Goal: Navigation & Orientation: Find specific page/section

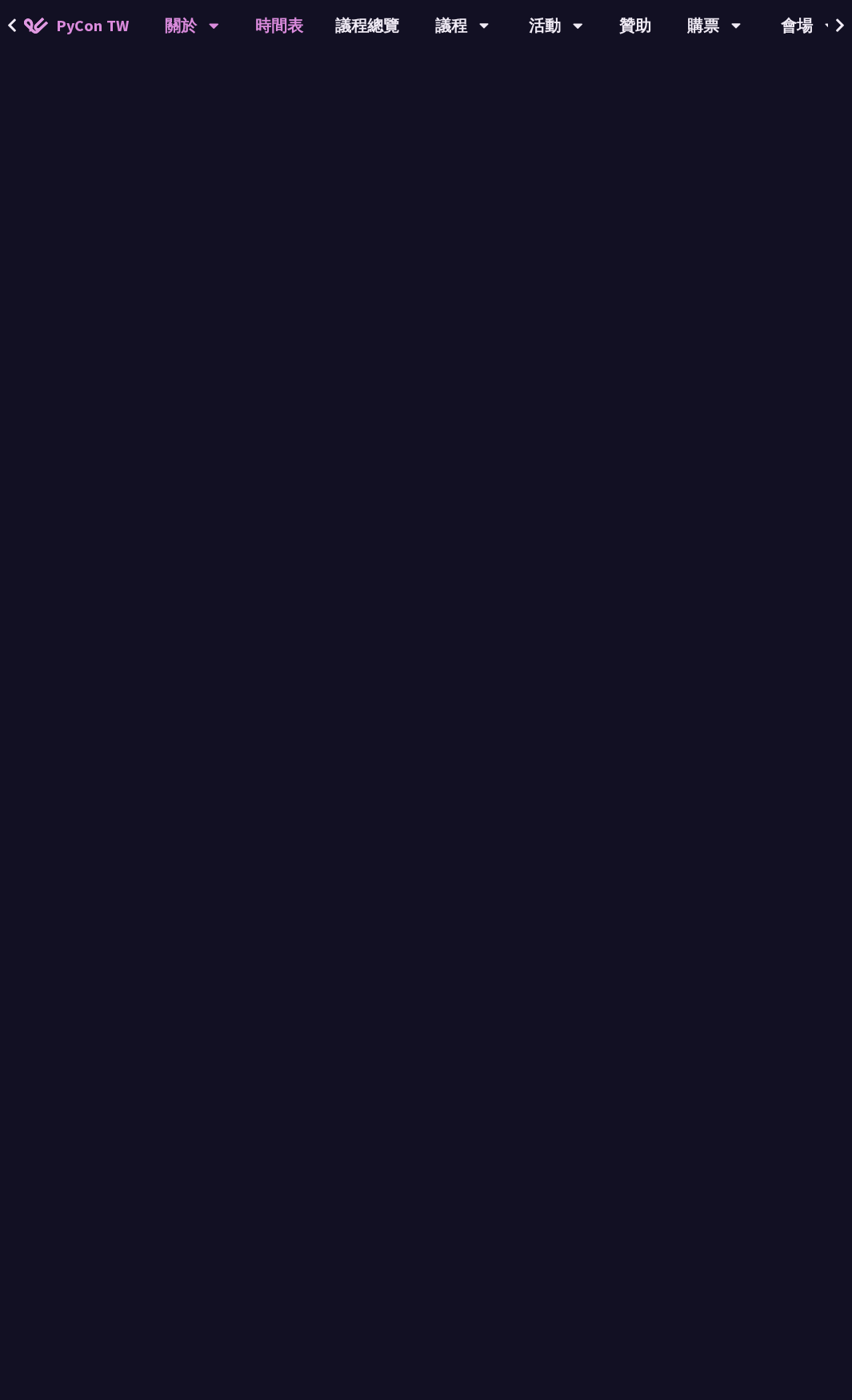
select select "zh-tw"
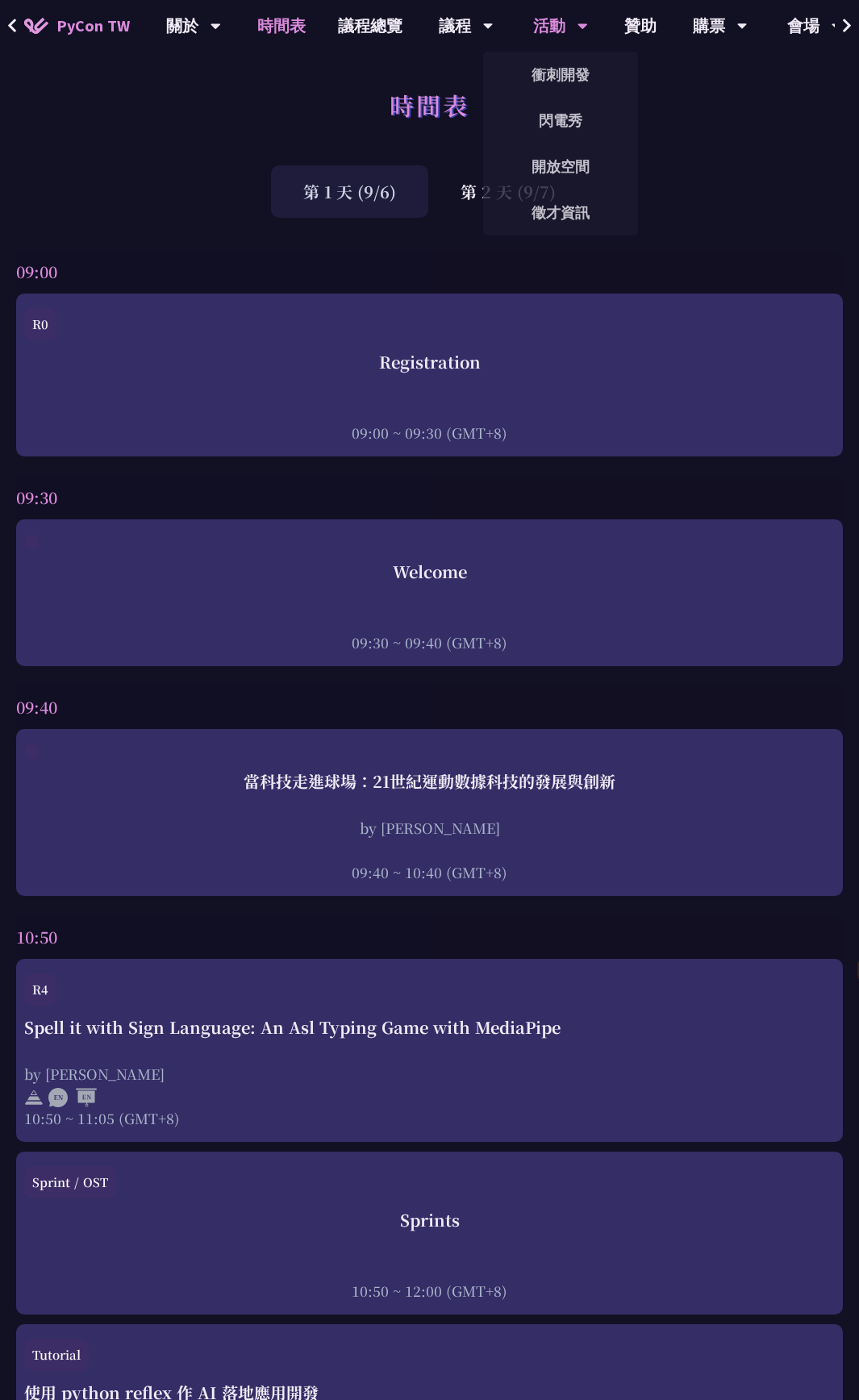
click at [595, 34] on div "活動 衝刺開發 閃電秀 開放空間 徵才資訊" at bounding box center [561, 26] width 95 height 52
click at [840, 18] on button at bounding box center [847, 26] width 24 height 52
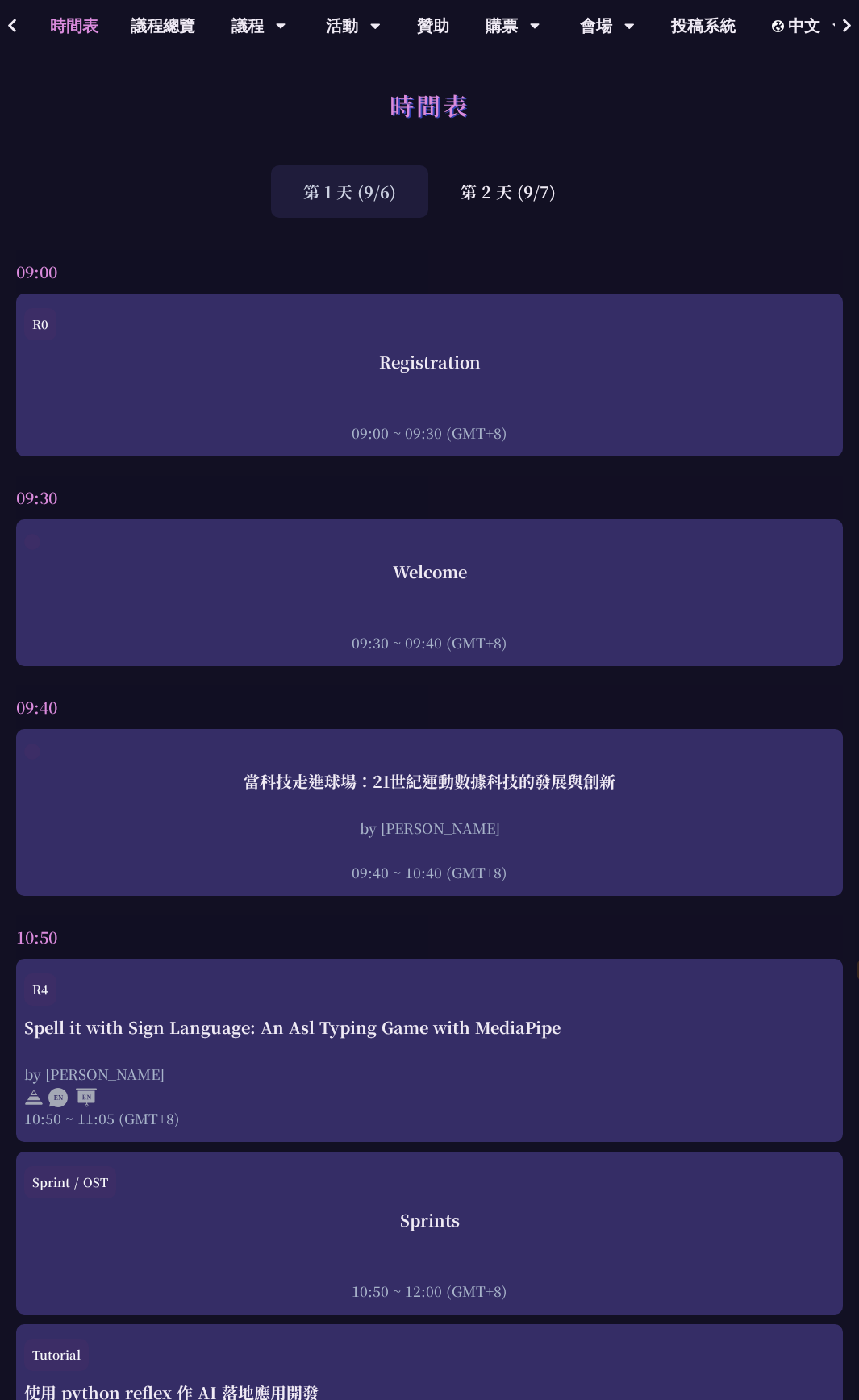
scroll to position [0, 208]
click at [18, 30] on button at bounding box center [12, 26] width 24 height 52
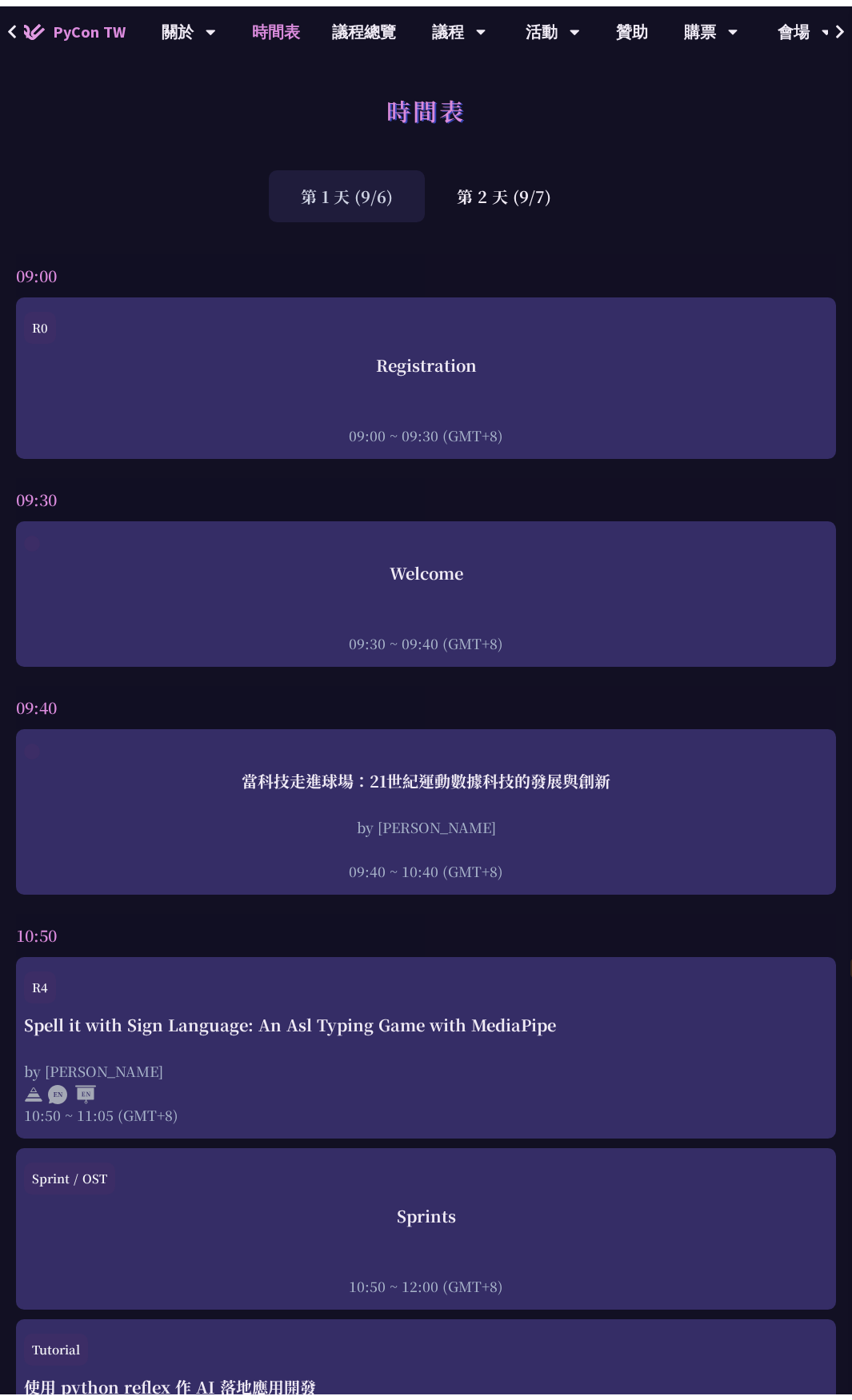
scroll to position [0, 0]
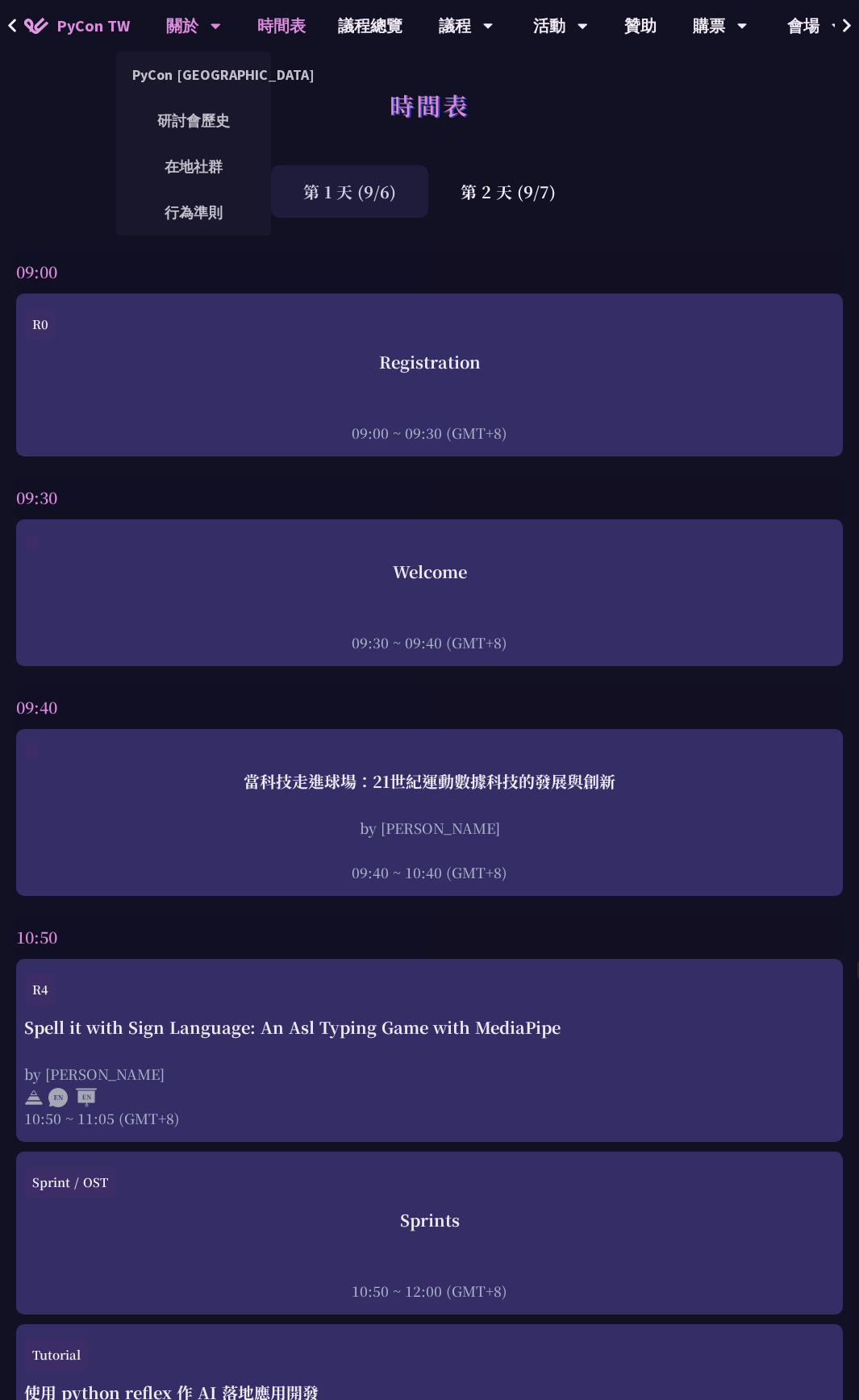
click at [178, 29] on div "關於" at bounding box center [193, 26] width 54 height 52
click at [169, 67] on link "PyCon [GEOGRAPHIC_DATA]" at bounding box center [193, 74] width 155 height 38
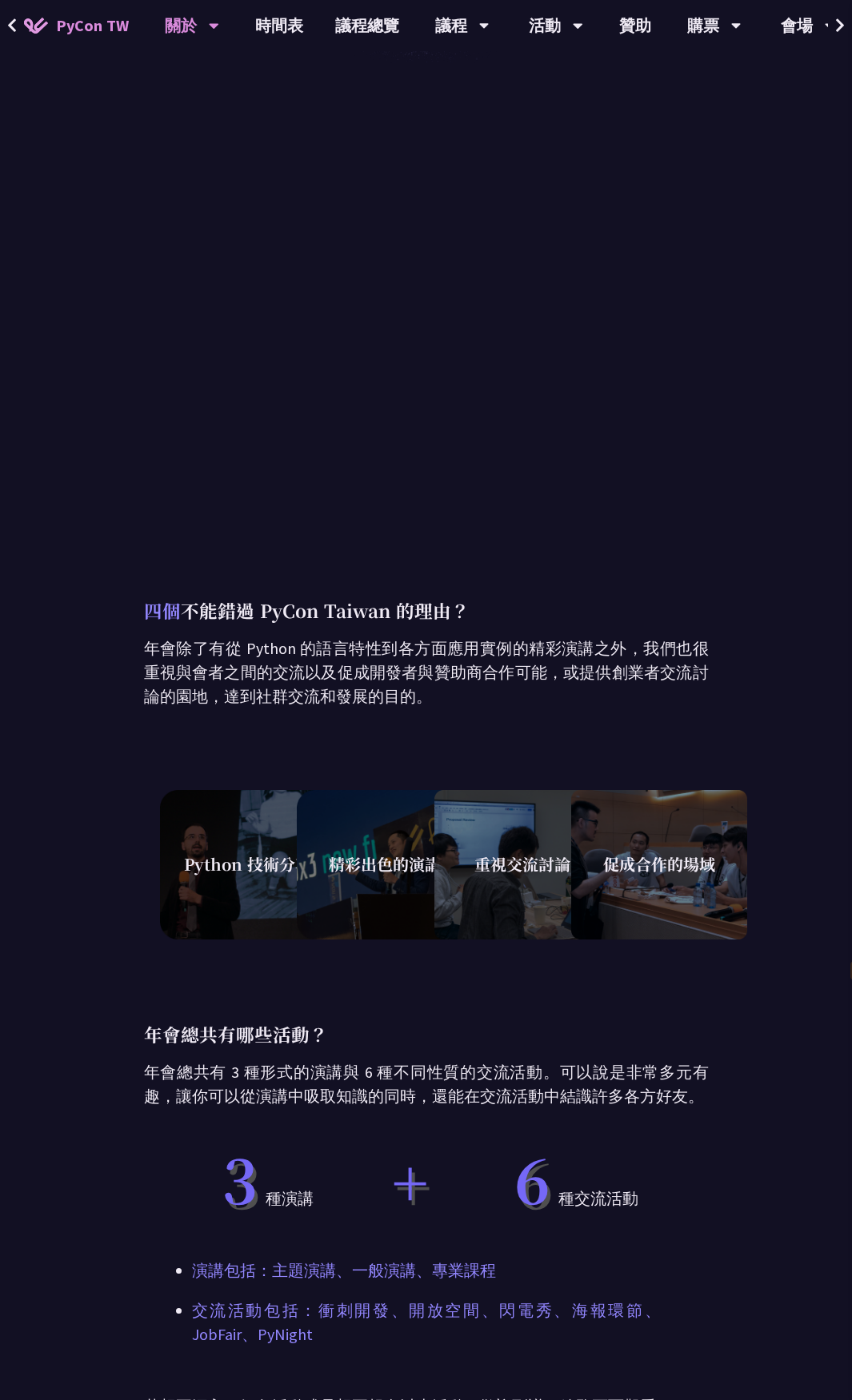
scroll to position [1280, 0]
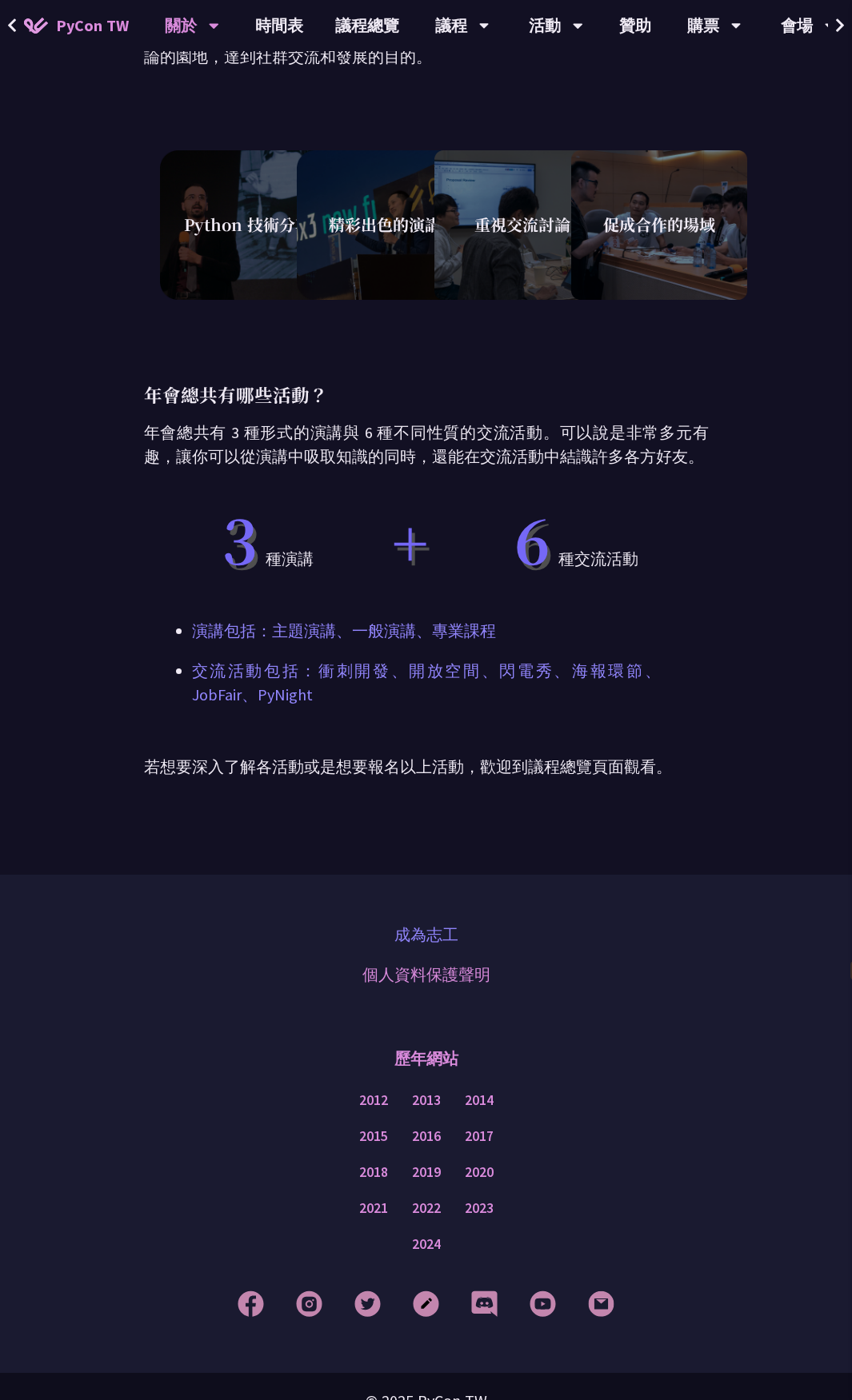
click at [444, 944] on link "成為志工" at bounding box center [426, 935] width 64 height 24
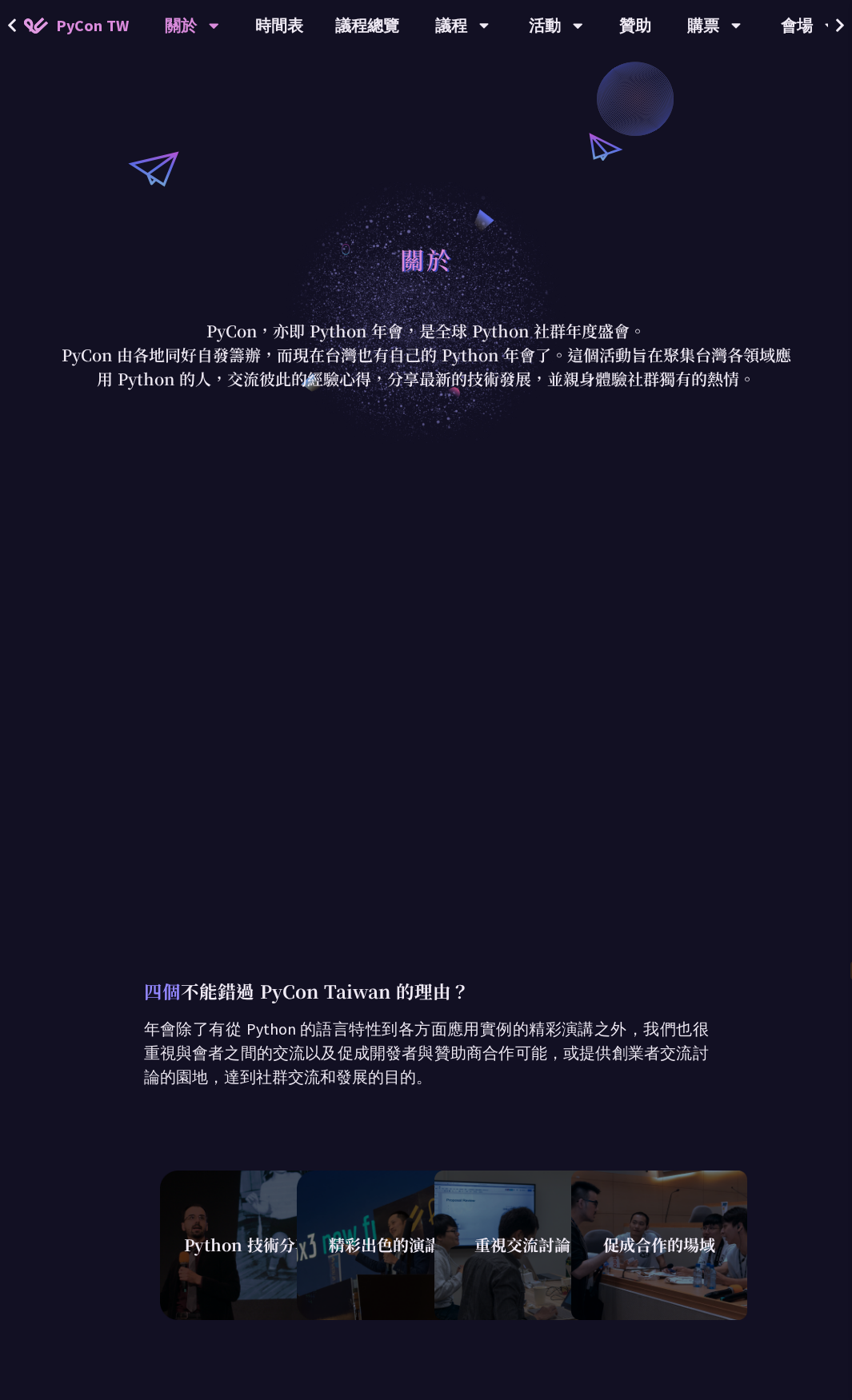
scroll to position [0, 0]
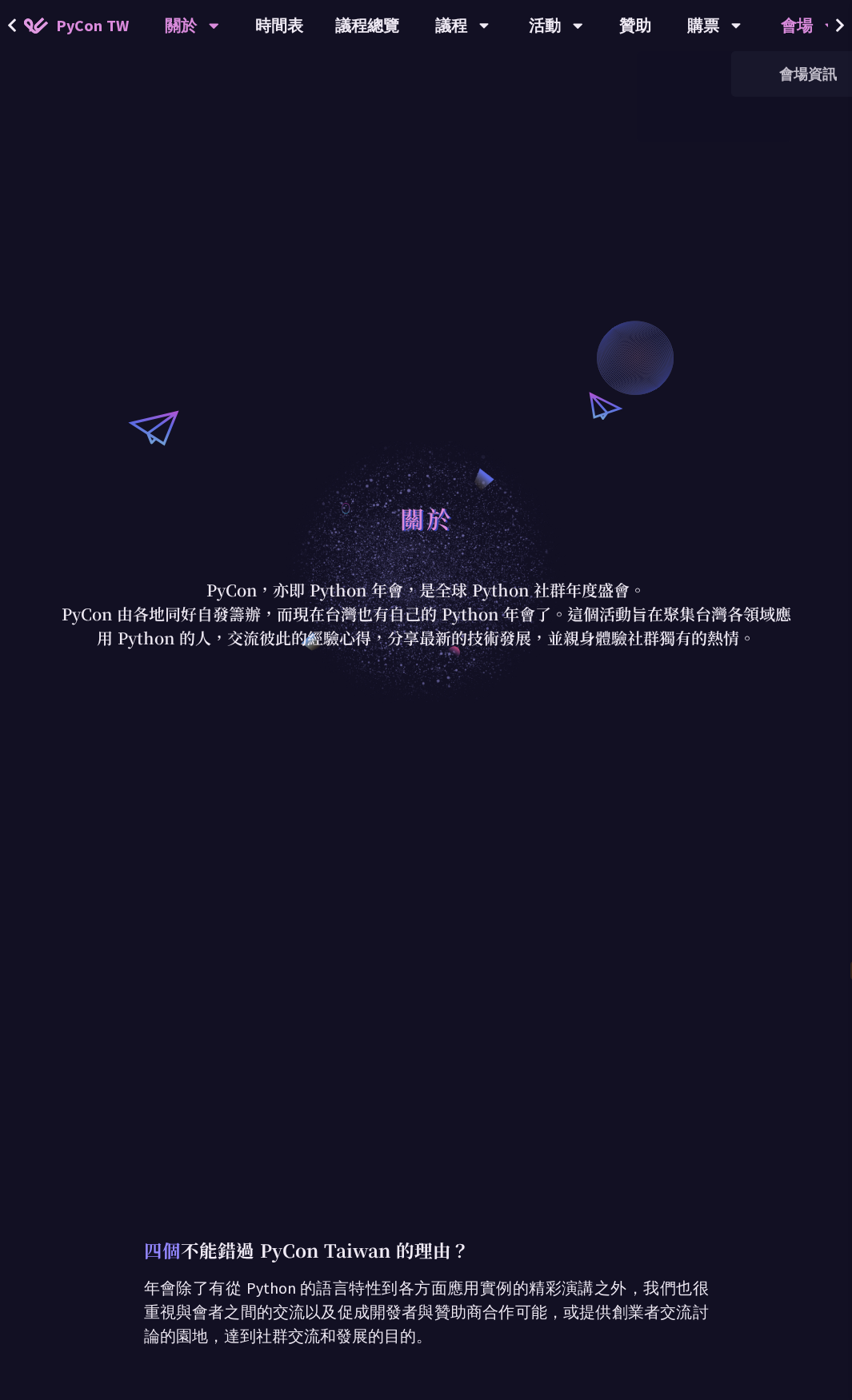
click at [490, 21] on div "會場" at bounding box center [462, 26] width 54 height 51
click at [844, 21] on icon at bounding box center [840, 26] width 10 height 16
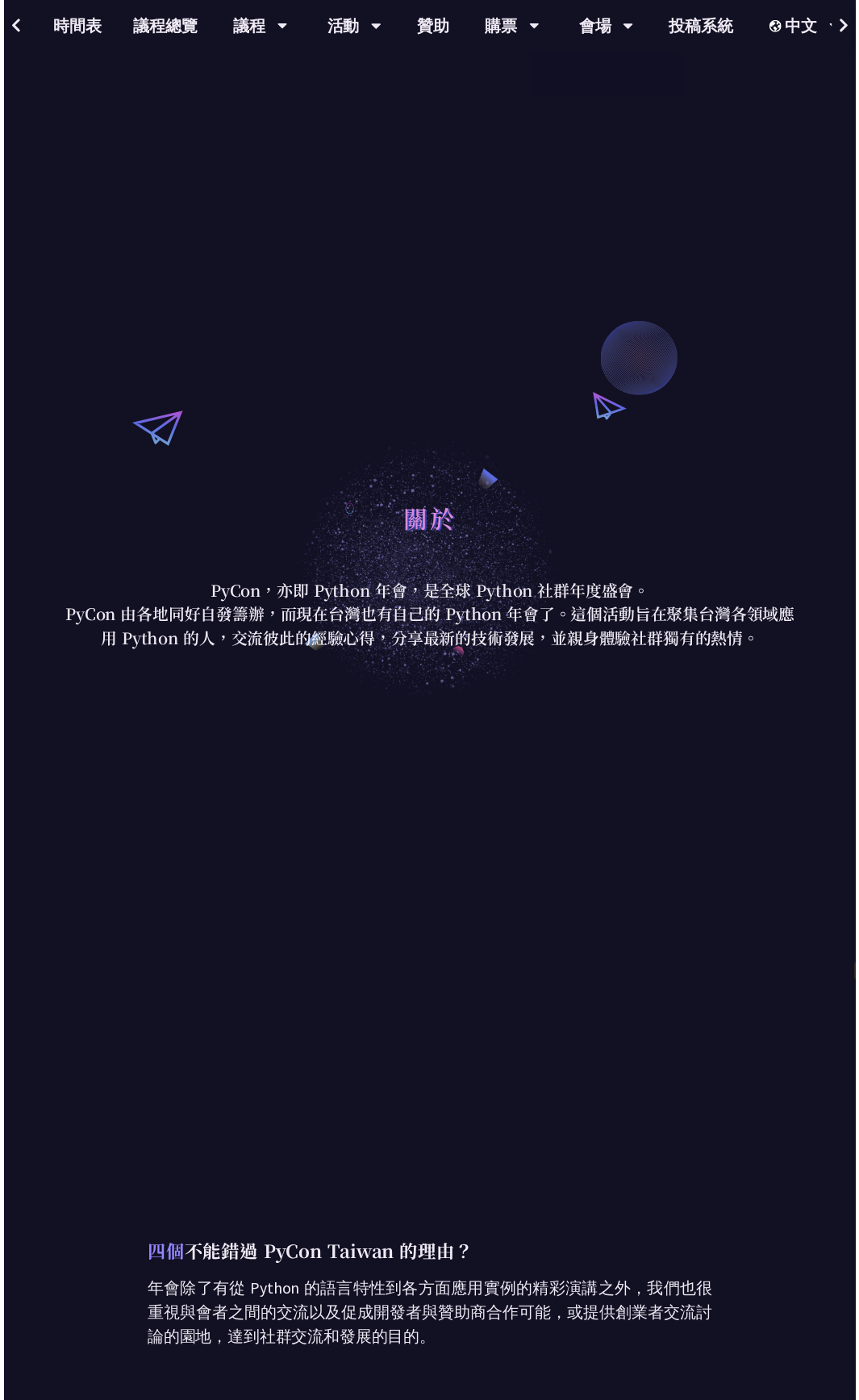
scroll to position [0, 208]
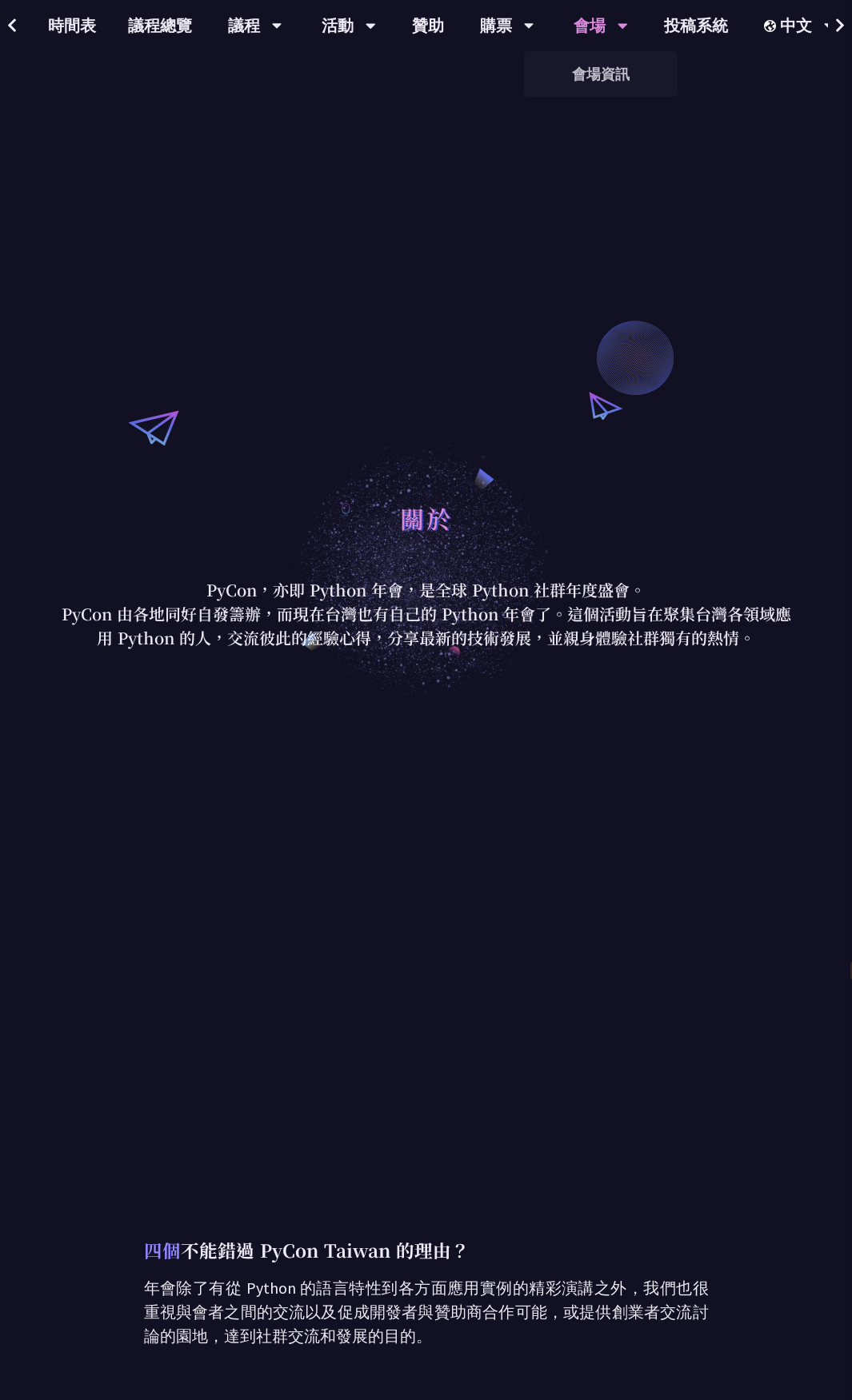
click at [282, 50] on div "會場" at bounding box center [255, 26] width 54 height 51
click at [583, 65] on link "會場資訊" at bounding box center [601, 74] width 154 height 38
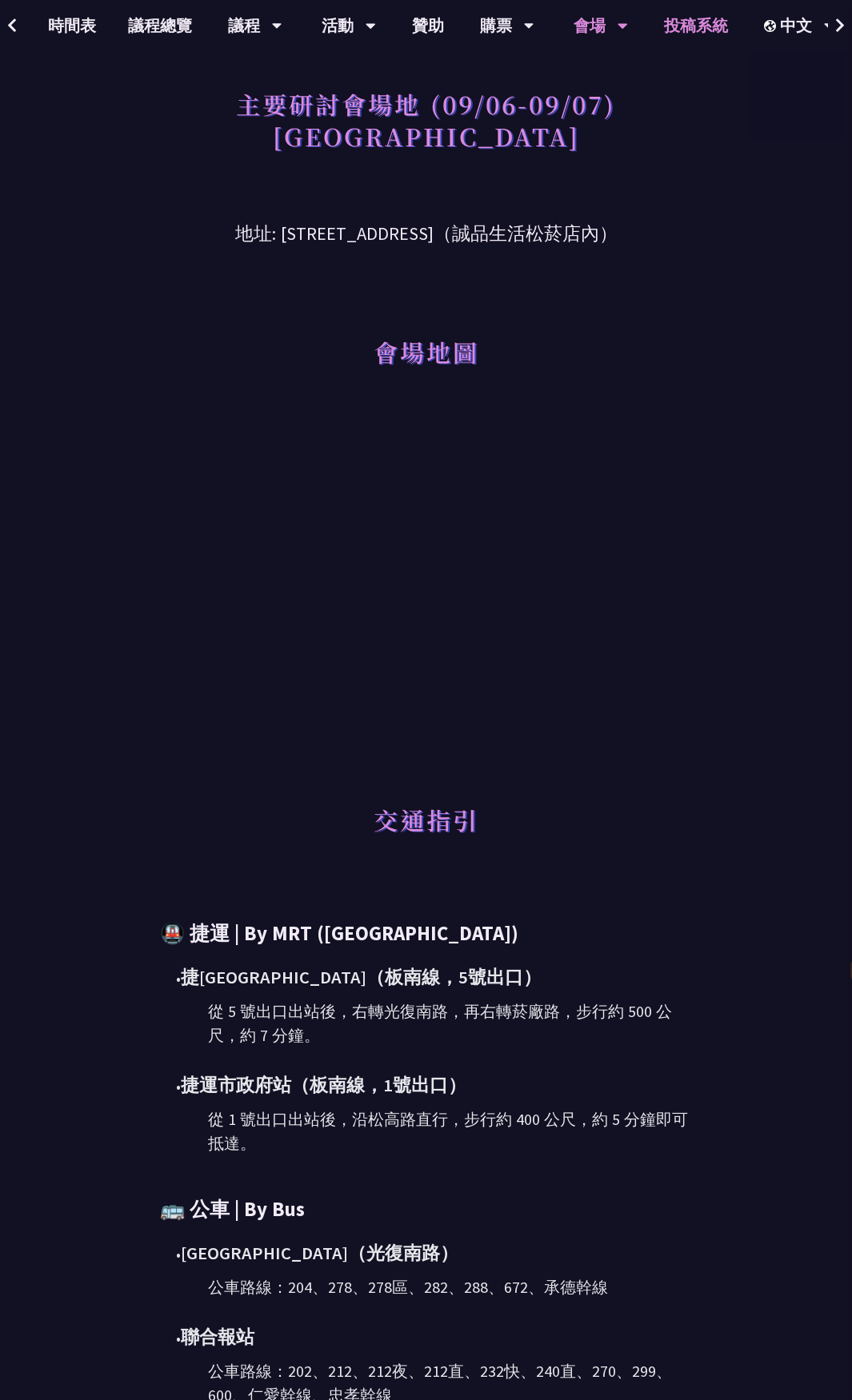
click at [675, 33] on link "投稿系統" at bounding box center [696, 26] width 96 height 51
click at [127, 11] on link "議程總覽" at bounding box center [160, 26] width 96 height 51
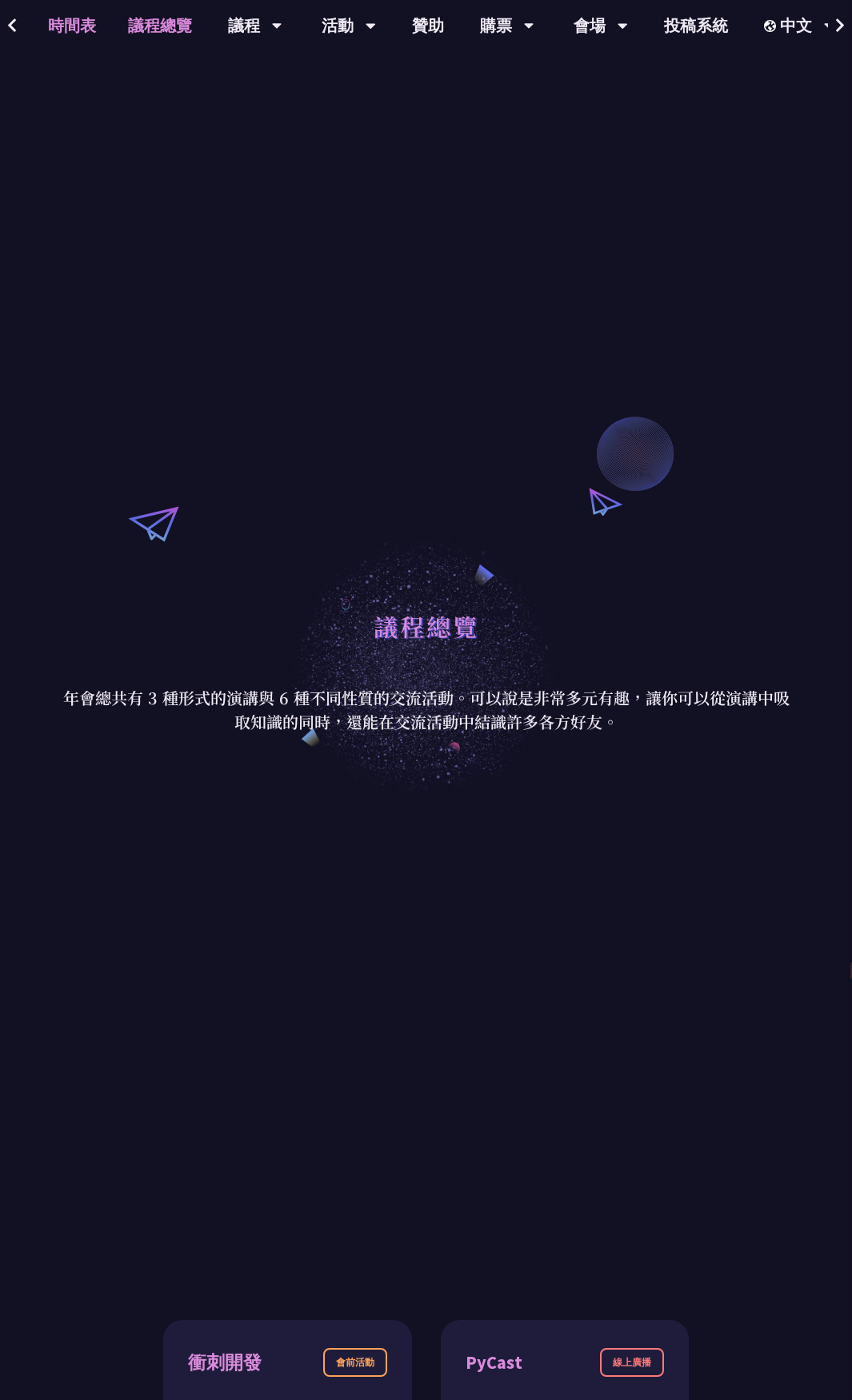
click at [45, 17] on link "時間表" at bounding box center [71, 26] width 80 height 51
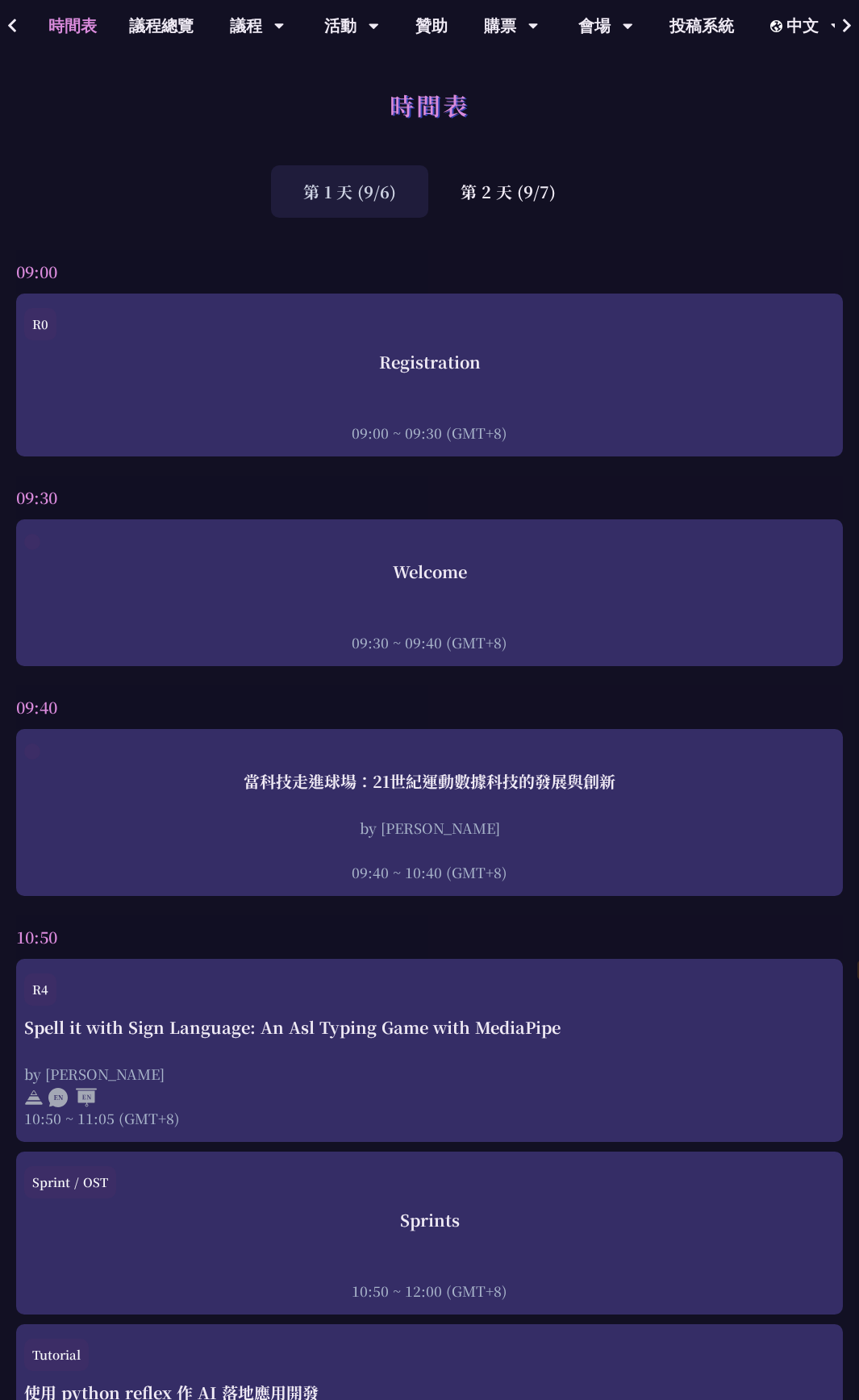
click at [9, 22] on icon at bounding box center [12, 26] width 10 height 16
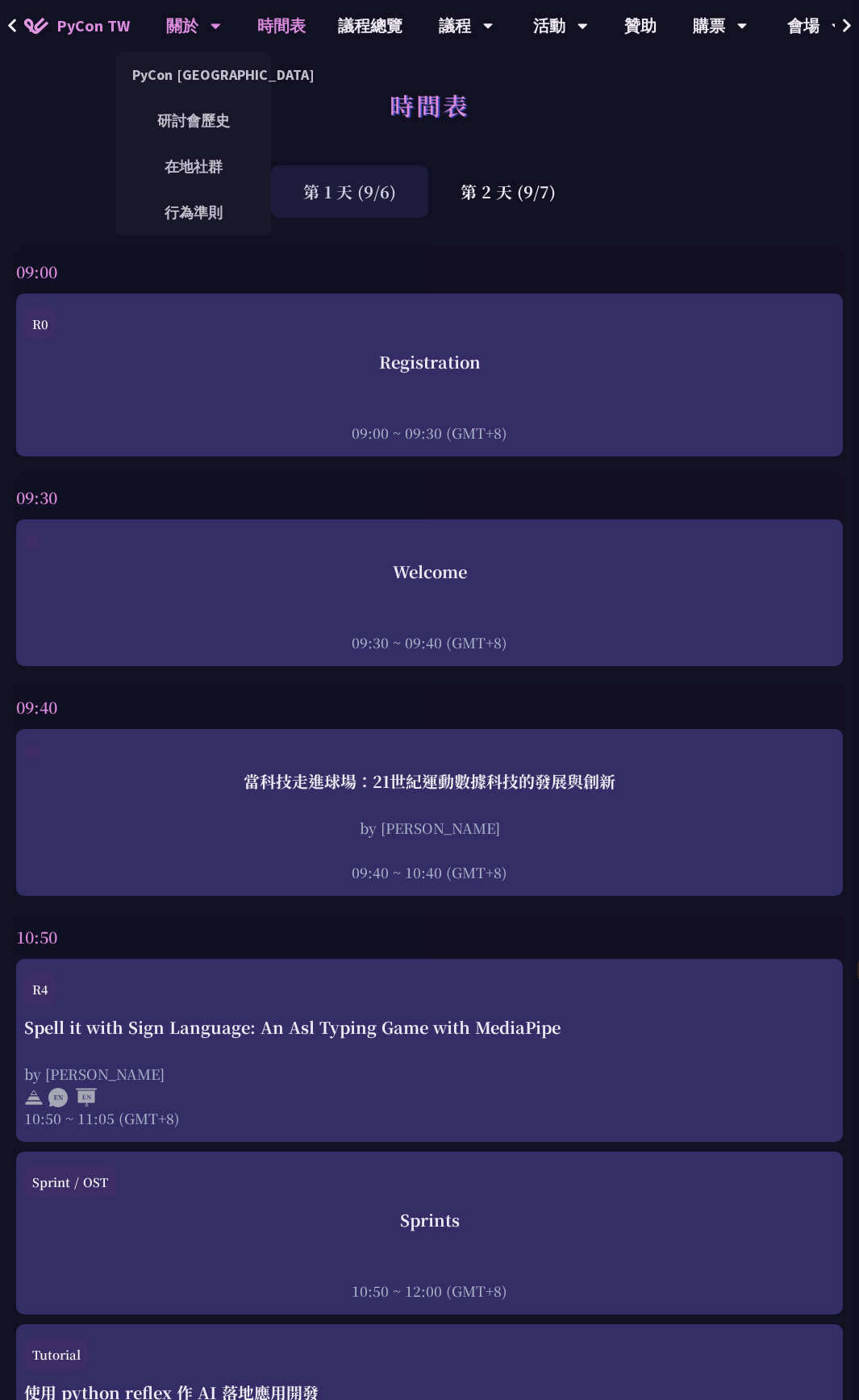
click at [156, 16] on div "關於 PyCon [GEOGRAPHIC_DATA] 研討會歷史 在地社群 行為準則" at bounding box center [194, 26] width 95 height 52
click at [87, 19] on span "PyCon TW" at bounding box center [93, 26] width 74 height 24
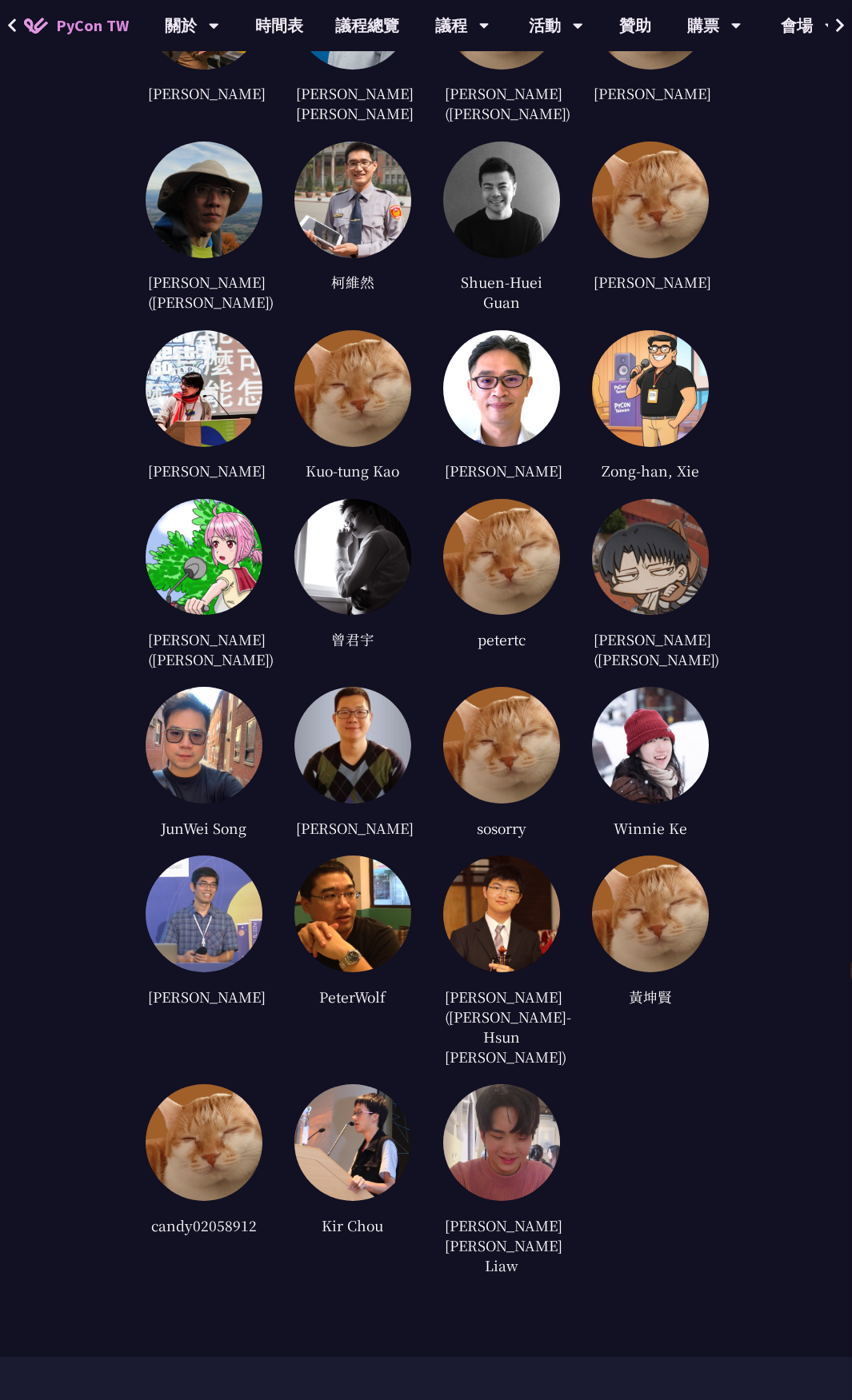
scroll to position [4001, 0]
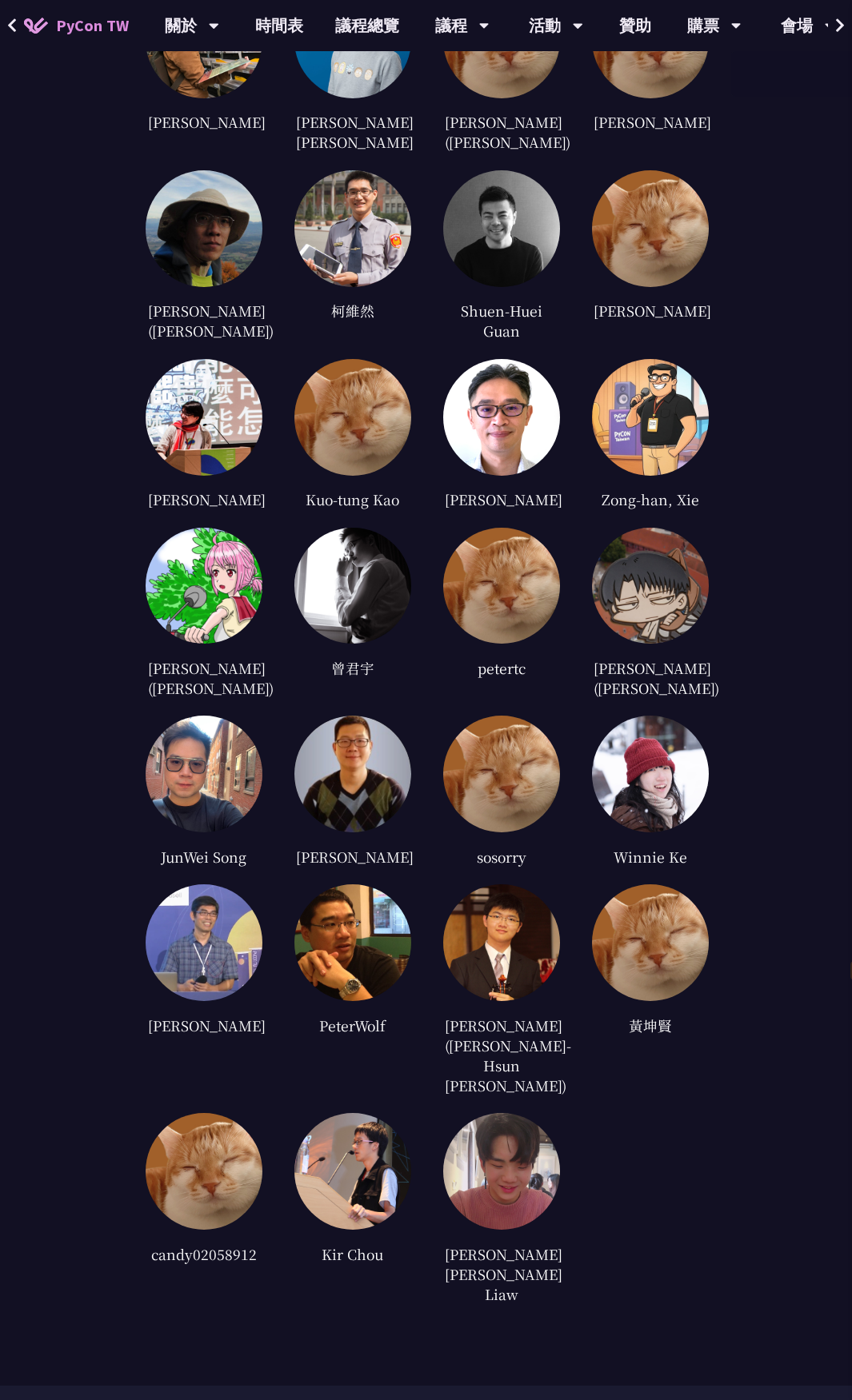
click at [847, 15] on button at bounding box center [840, 26] width 24 height 51
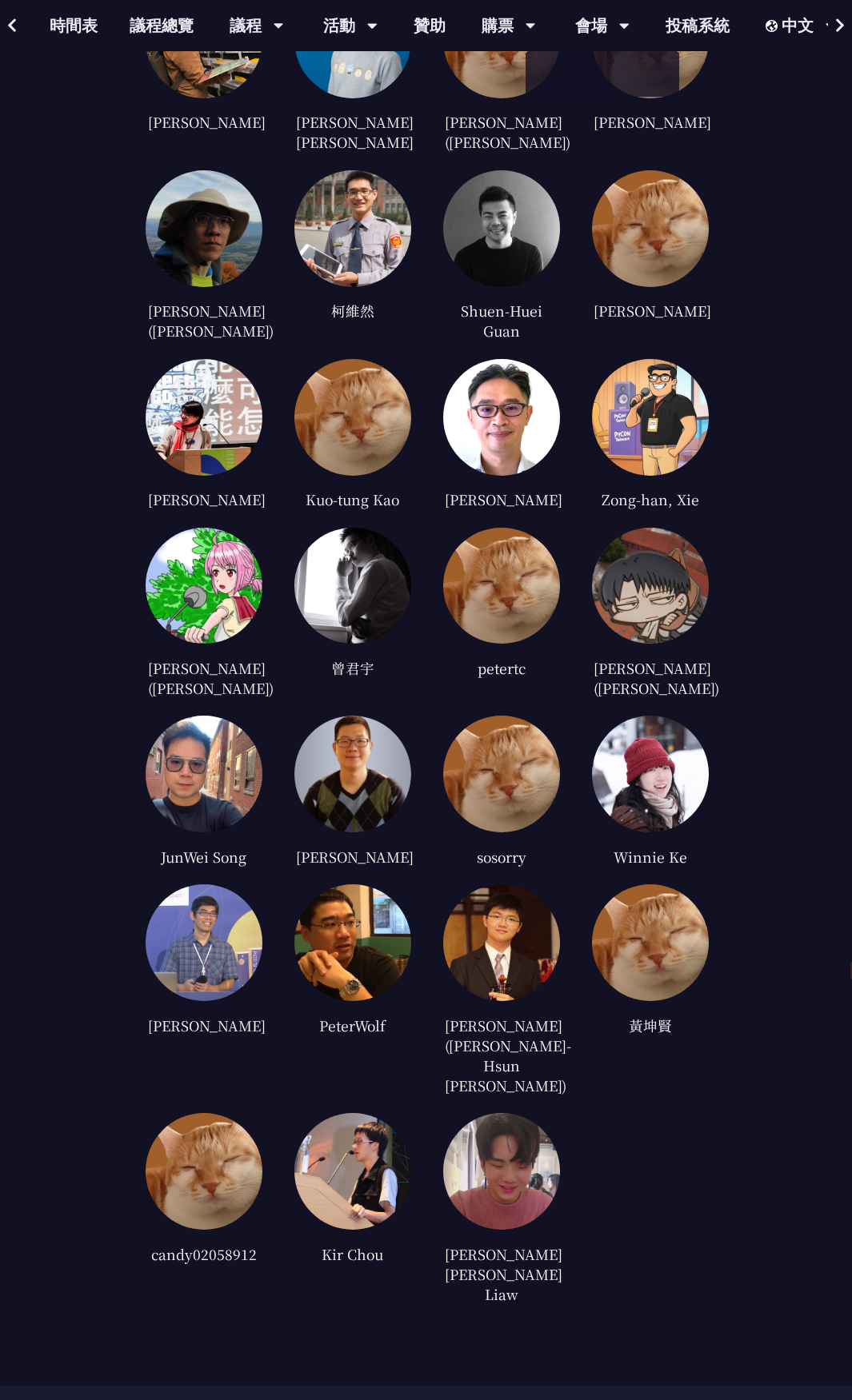
scroll to position [0, 207]
click at [847, 15] on button at bounding box center [840, 26] width 24 height 51
click at [843, 15] on span at bounding box center [840, 26] width 10 height 24
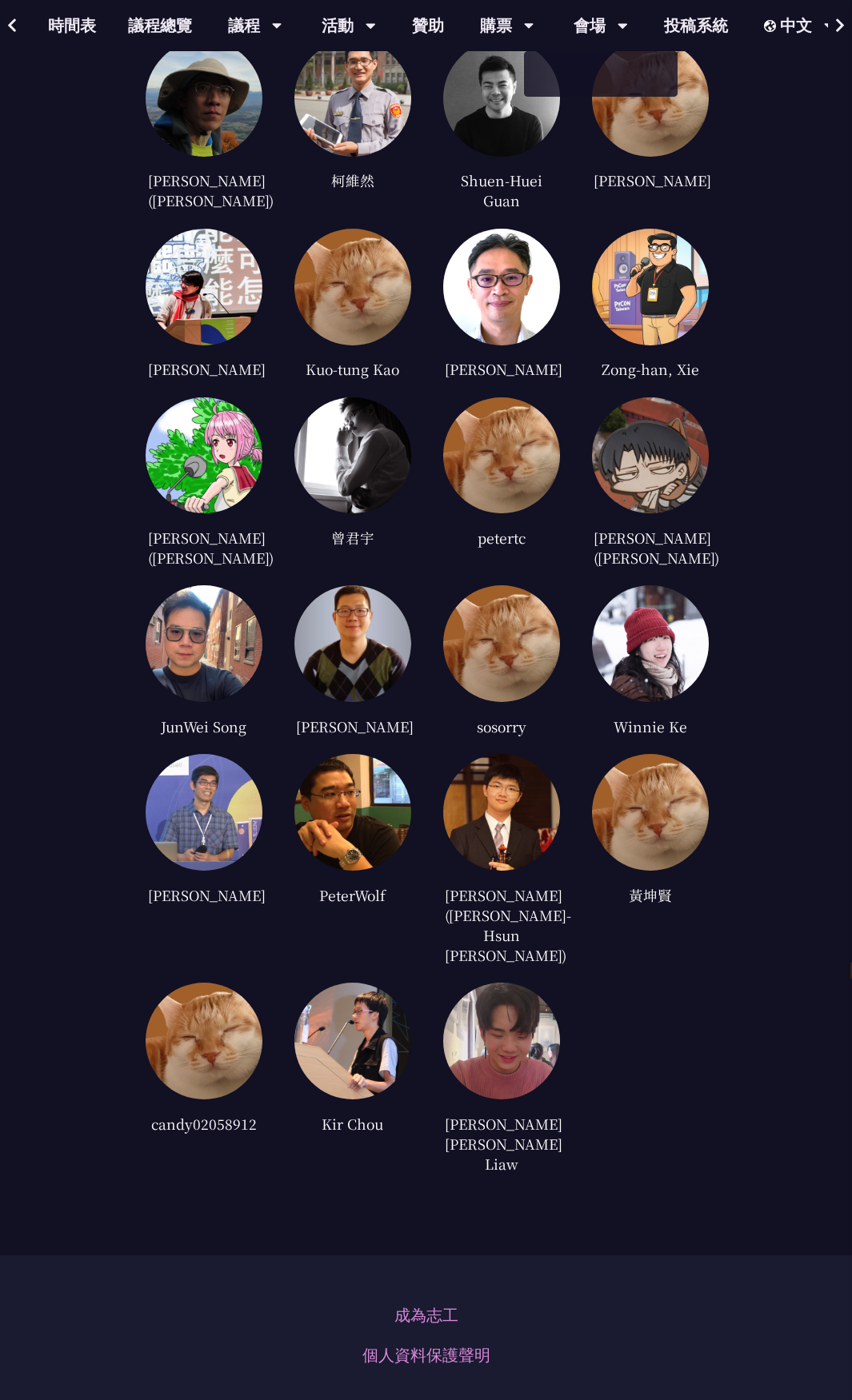
scroll to position [4481, 0]
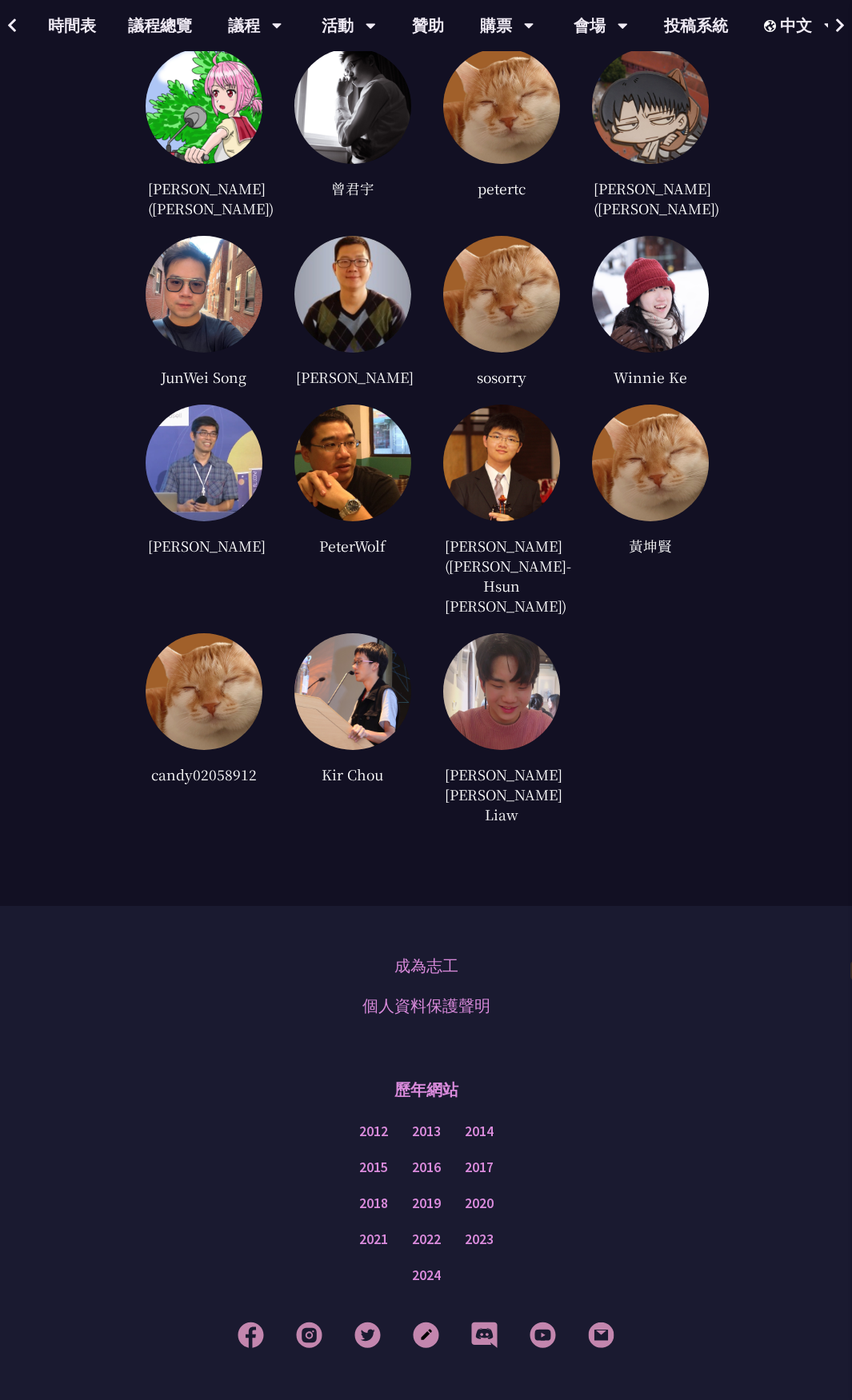
click at [663, 998] on div "成為志工 個人資料保護聲明 歷年網站 2012 2013 2014 2015 2016 2017 2018 2019 2020 2021 2022 2023 …" at bounding box center [426, 1155] width 852 height 498
click at [438, 994] on link "個人資料保護聲明" at bounding box center [426, 1006] width 128 height 24
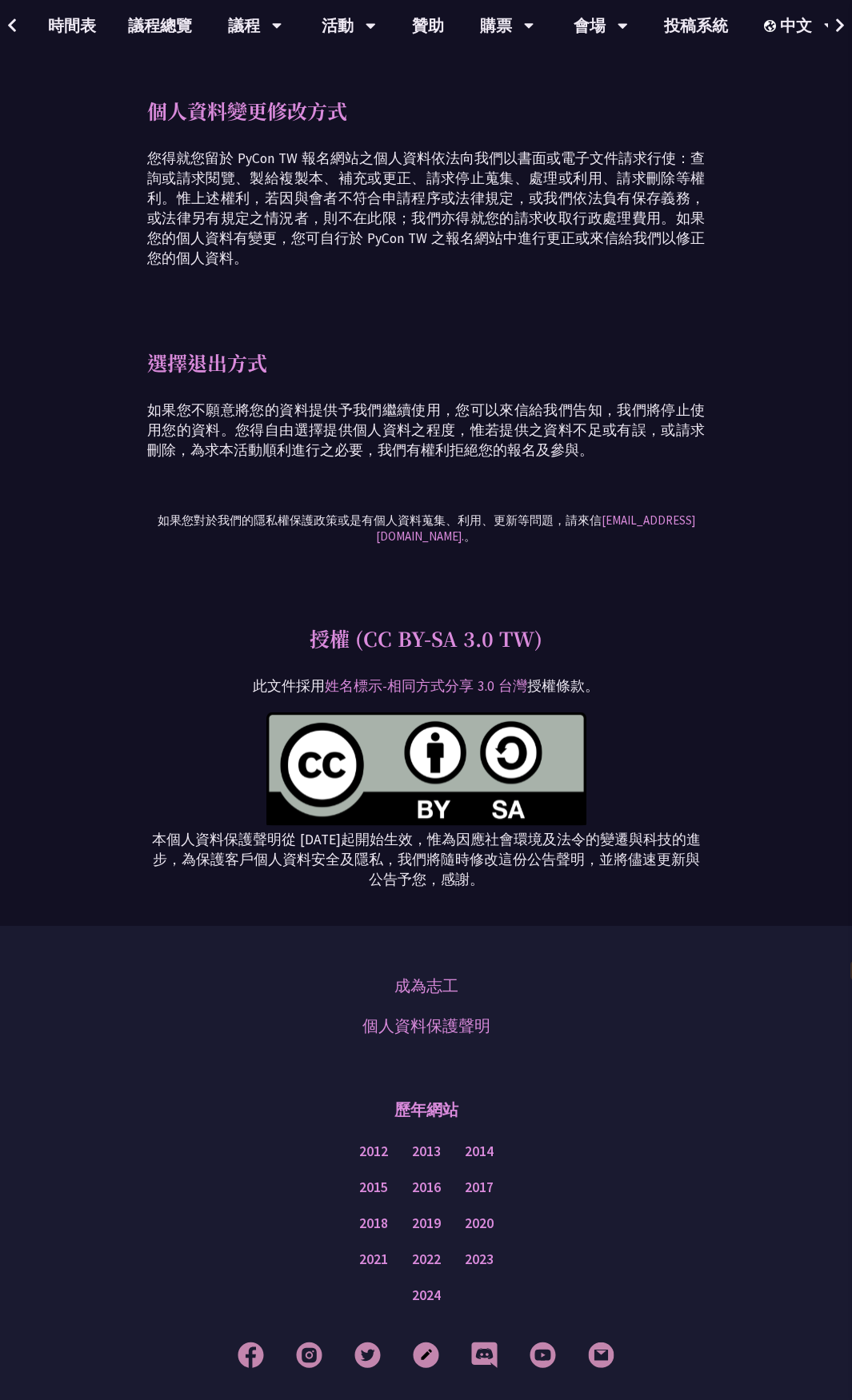
scroll to position [2079, 0]
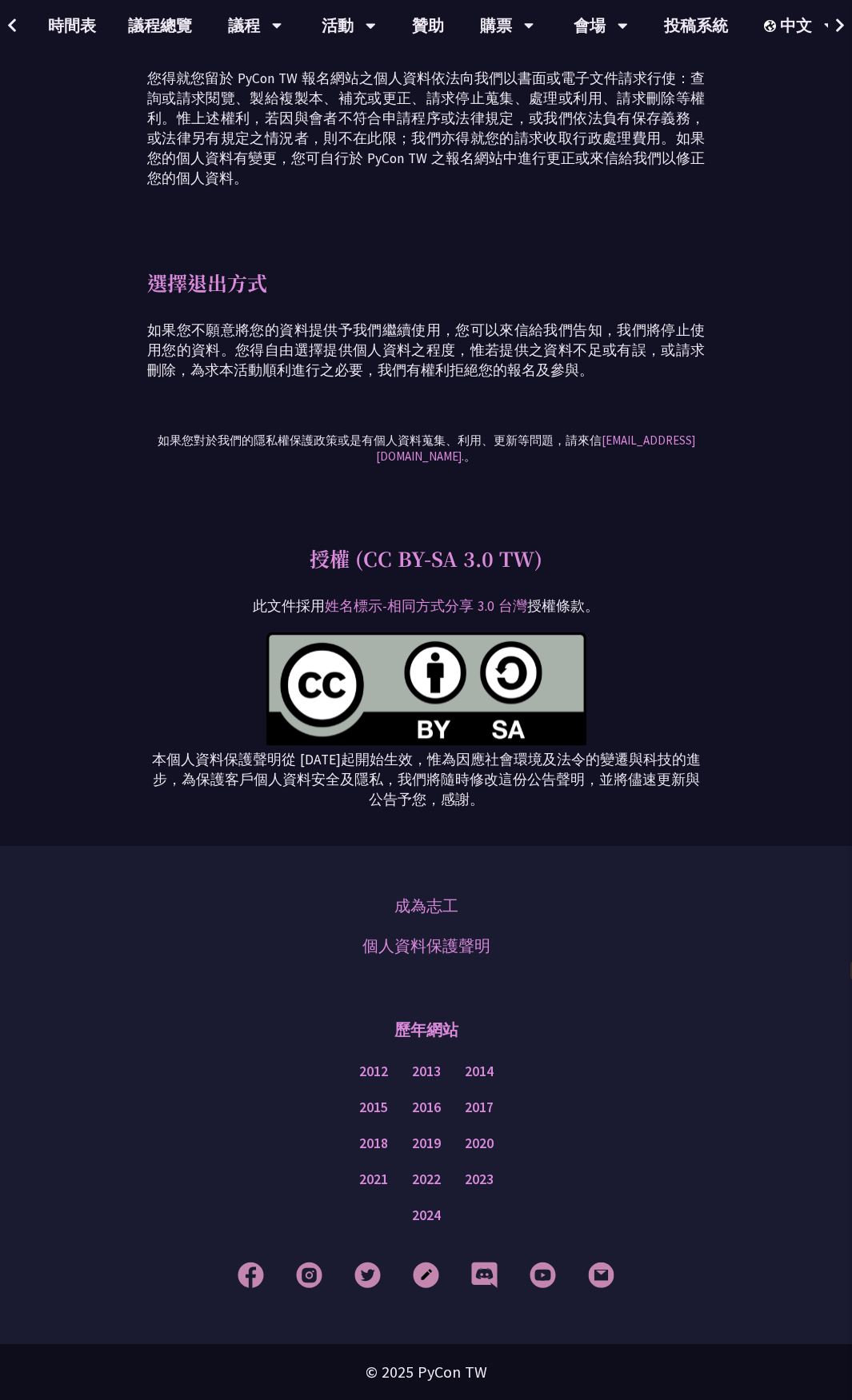
drag, startPoint x: 392, startPoint y: 895, endPoint x: 393, endPoint y: 884, distance: 11.0
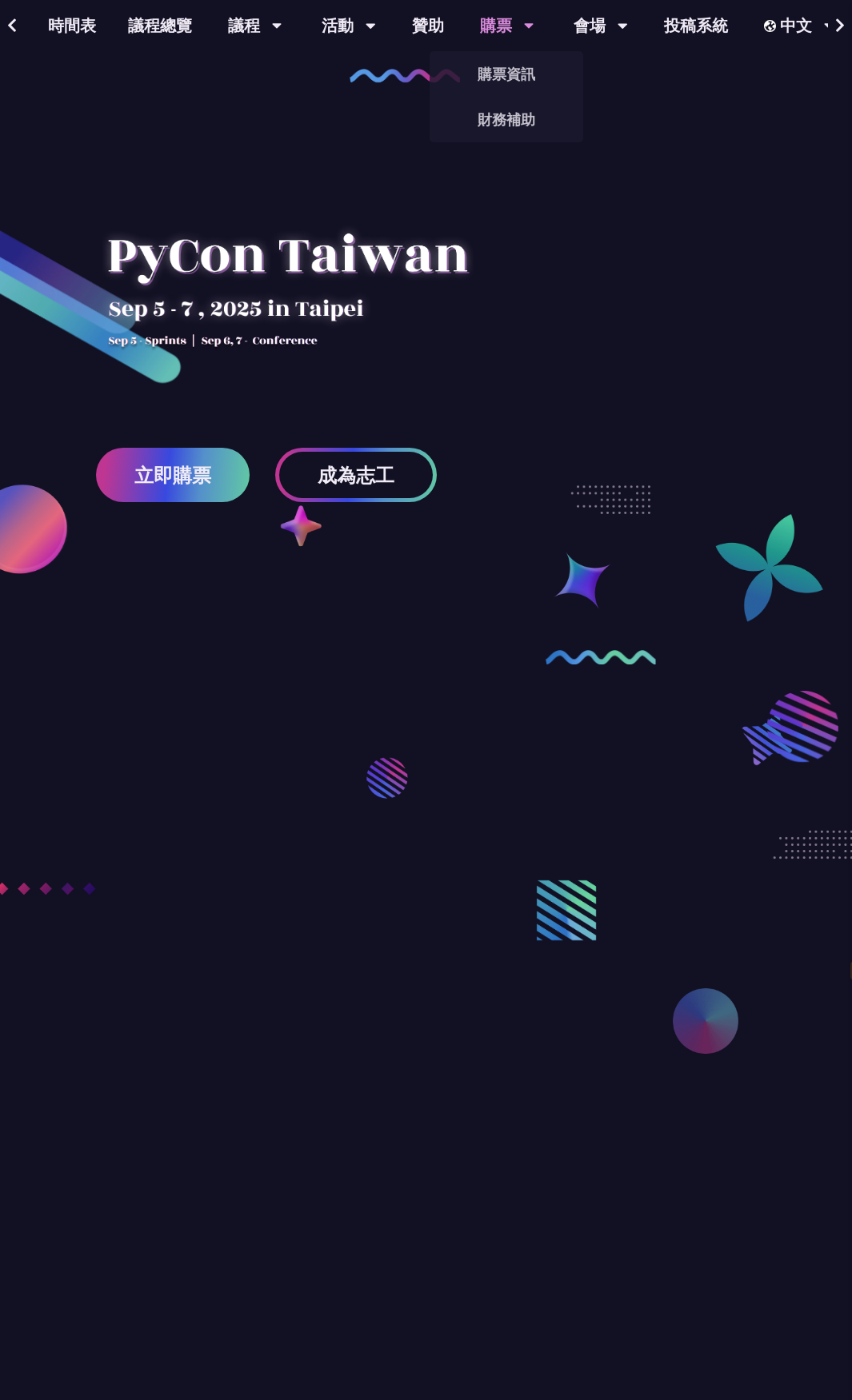
click at [17, 29] on icon at bounding box center [12, 26] width 10 height 16
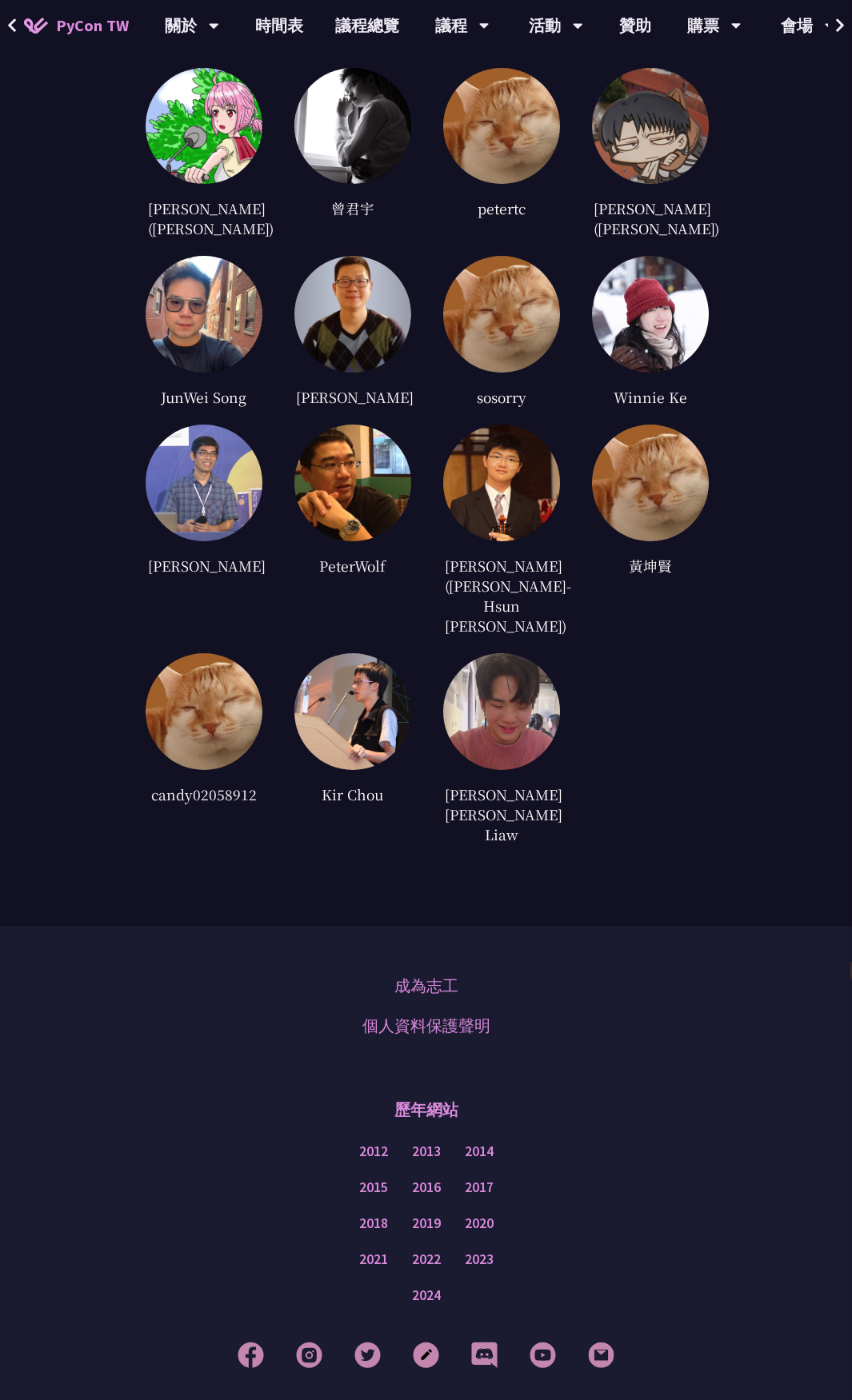
scroll to position [4481, 0]
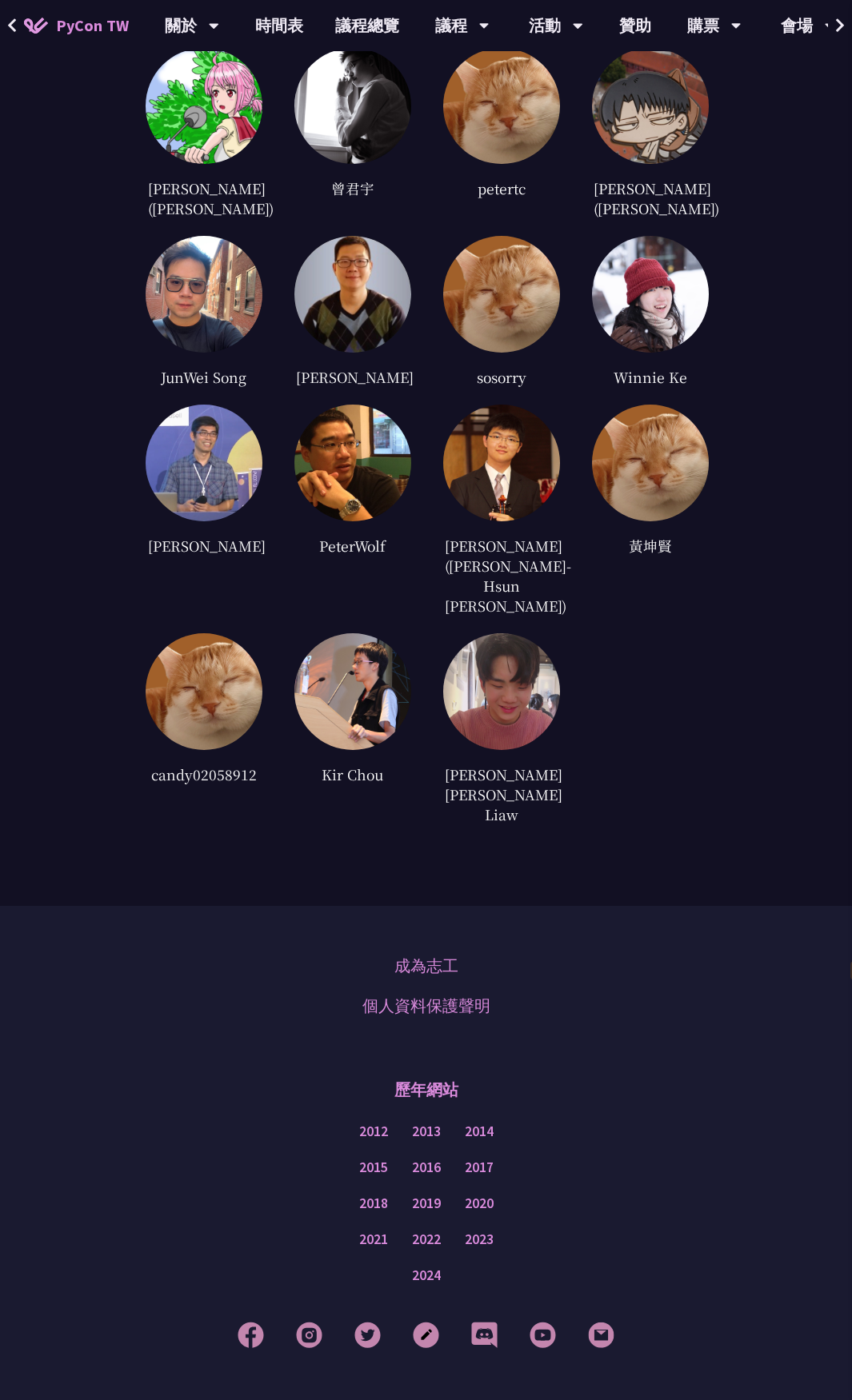
drag, startPoint x: 608, startPoint y: 854, endPoint x: 583, endPoint y: 1346, distance: 492.6
click at [413, 1266] on link "2024" at bounding box center [426, 1276] width 29 height 20
